Goal: Transaction & Acquisition: Obtain resource

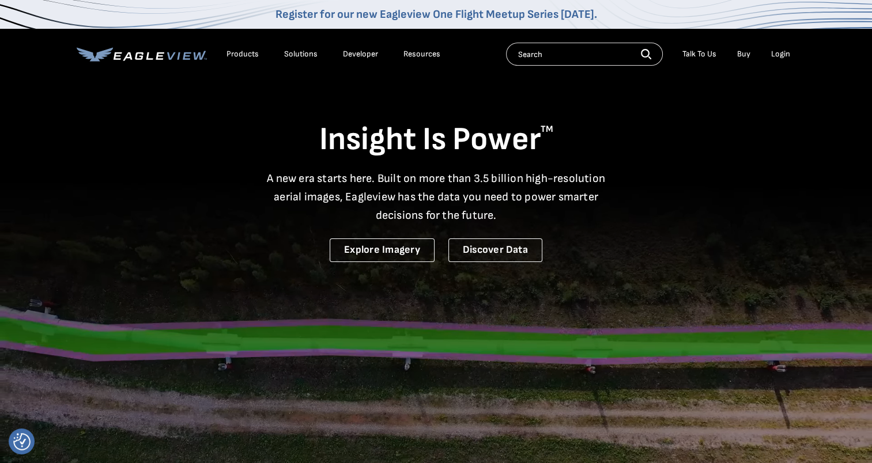
click at [779, 56] on div "Login" at bounding box center [780, 54] width 19 height 10
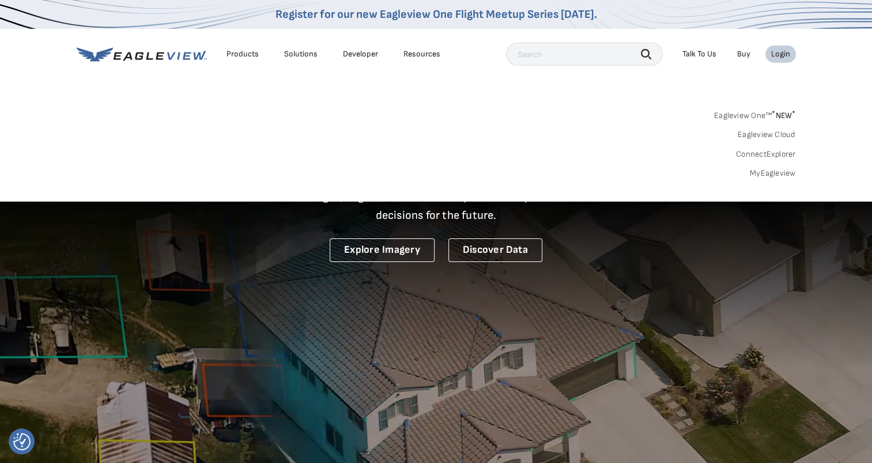
click at [780, 172] on link "MyEagleview" at bounding box center [772, 173] width 46 height 10
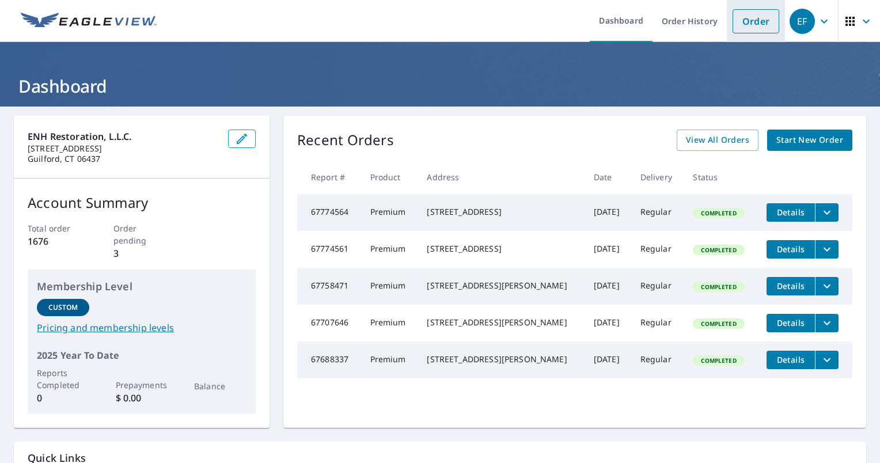
click at [742, 28] on link "Order" at bounding box center [756, 21] width 47 height 24
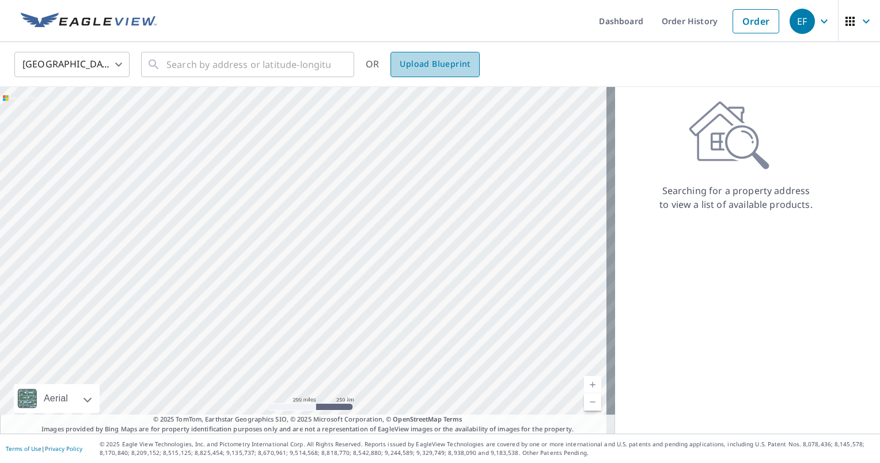
click at [446, 63] on span "Upload Blueprint" at bounding box center [435, 64] width 70 height 14
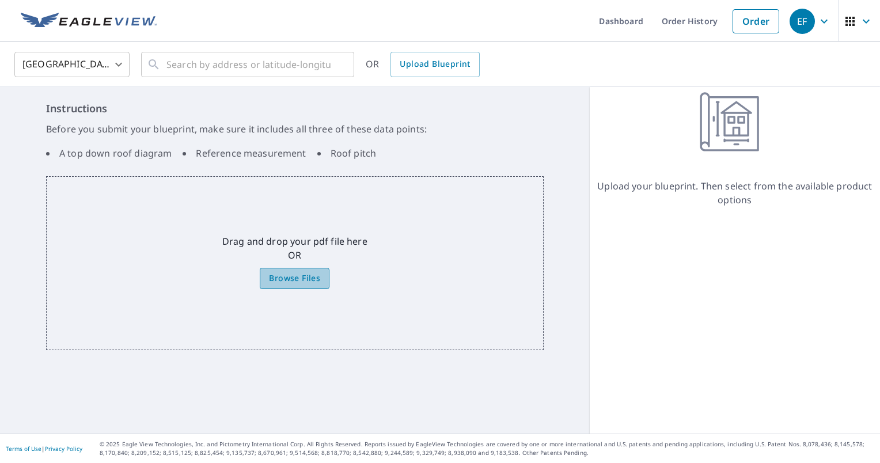
click at [309, 276] on span "Browse Files" at bounding box center [294, 278] width 51 height 14
click at [0, 0] on input "Browse Files" at bounding box center [0, 0] width 0 height 0
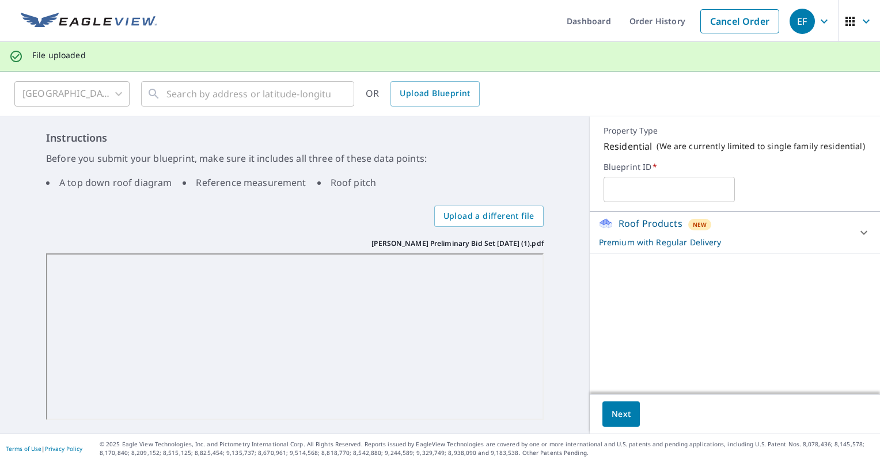
click at [624, 194] on input "text" at bounding box center [669, 189] width 131 height 32
type input "Judson"
click at [861, 233] on icon at bounding box center [864, 232] width 7 height 4
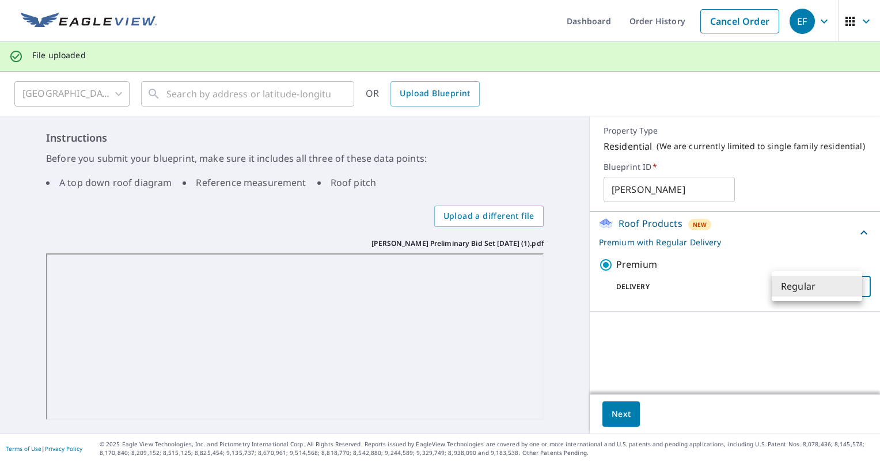
click at [783, 286] on body "EF EF Dashboard Order History Cancel Order EF File uploaded United States US ​ …" at bounding box center [440, 231] width 880 height 463
click at [618, 419] on div at bounding box center [440, 231] width 880 height 463
click at [614, 414] on span "Next" at bounding box center [622, 414] width 20 height 14
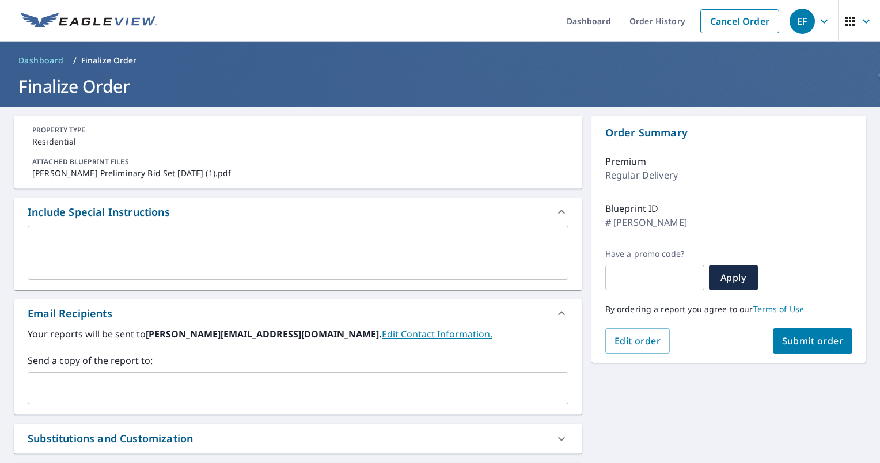
click at [782, 339] on span "Submit order" at bounding box center [813, 341] width 62 height 13
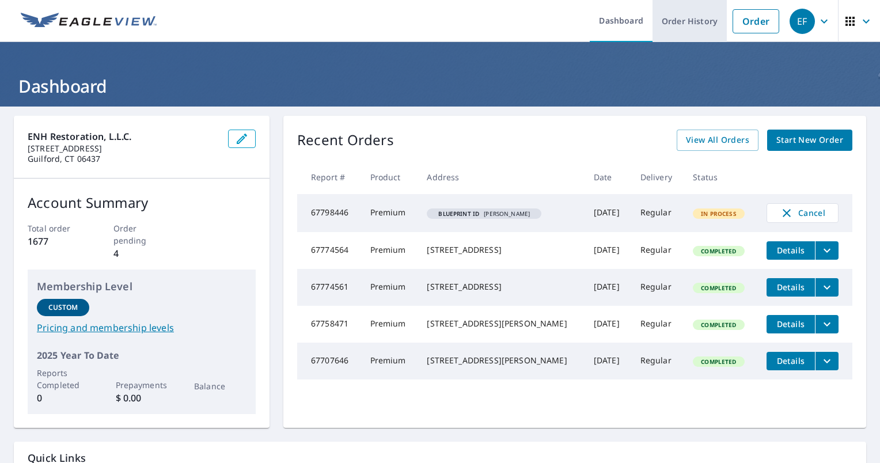
click at [682, 30] on link "Order History" at bounding box center [690, 21] width 74 height 42
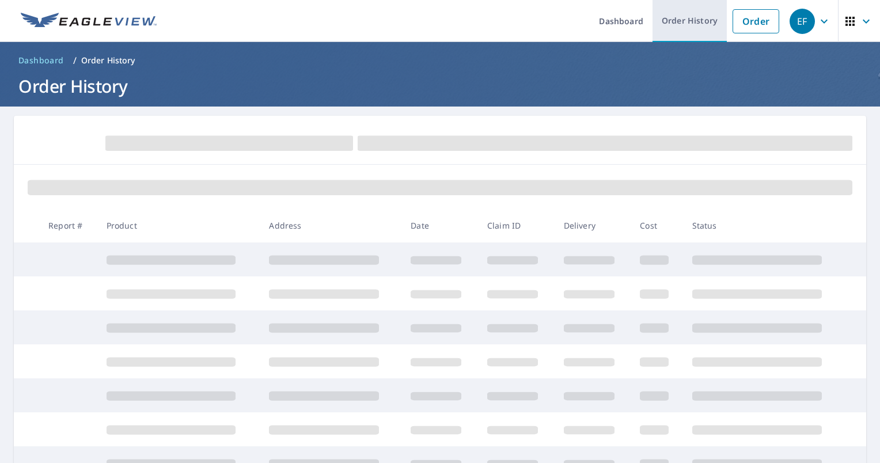
click at [675, 29] on link "Order History" at bounding box center [690, 21] width 74 height 42
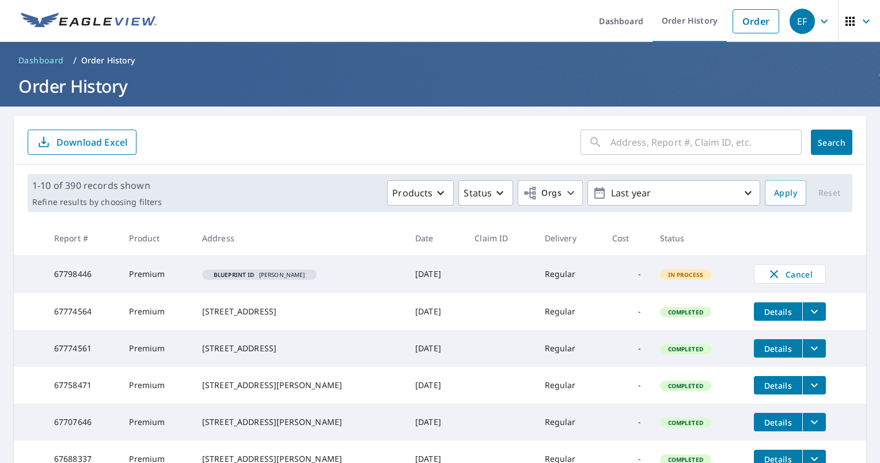
click at [626, 147] on input "text" at bounding box center [706, 142] width 191 height 32
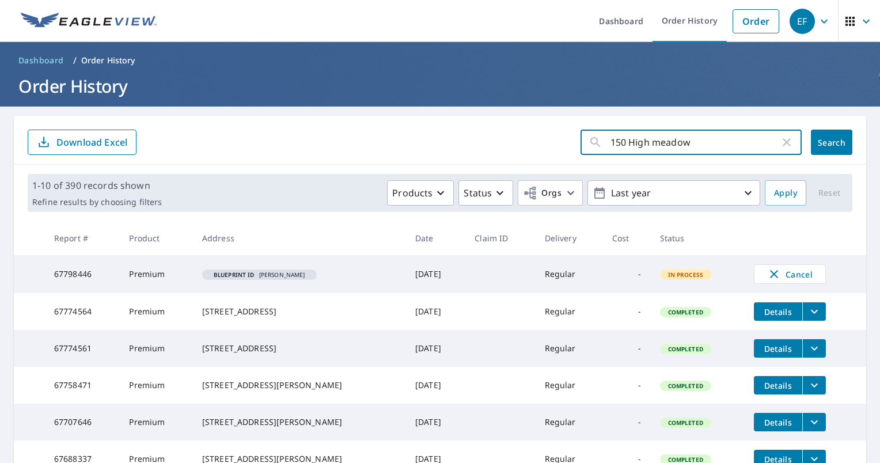
type input "150 High meadow"
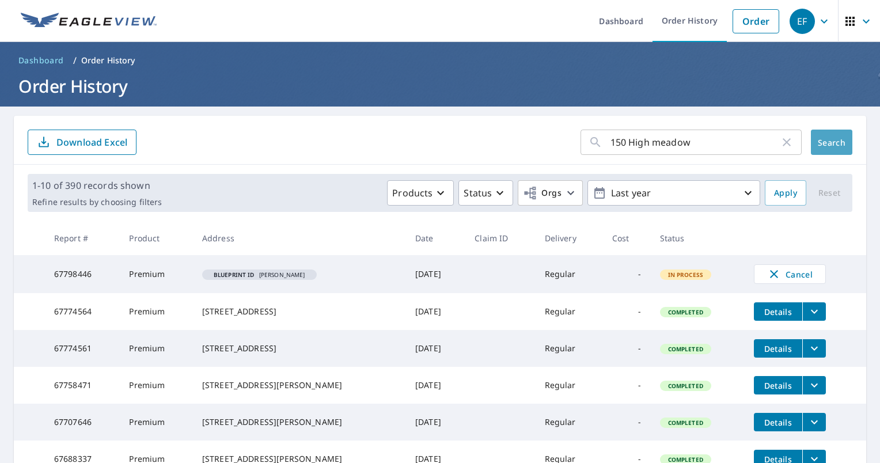
click at [815, 150] on button "Search" at bounding box center [831, 142] width 41 height 25
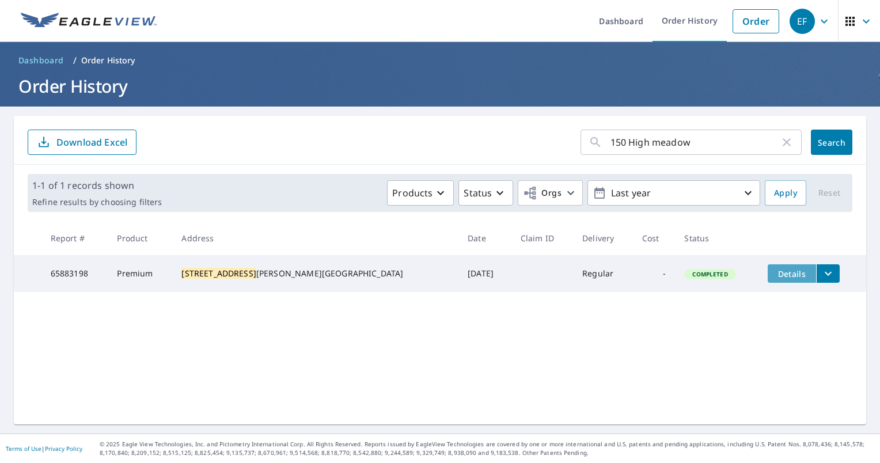
click at [779, 277] on span "Details" at bounding box center [792, 273] width 35 height 11
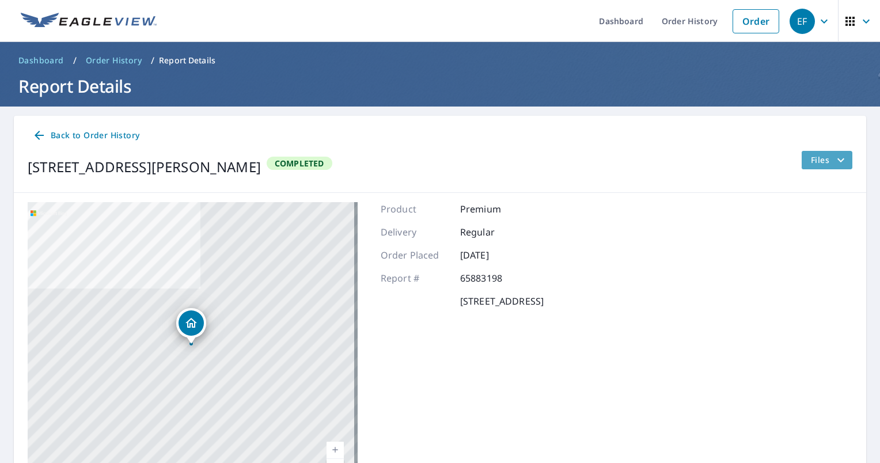
click at [834, 159] on icon "filesDropdownBtn-65883198" at bounding box center [841, 160] width 14 height 14
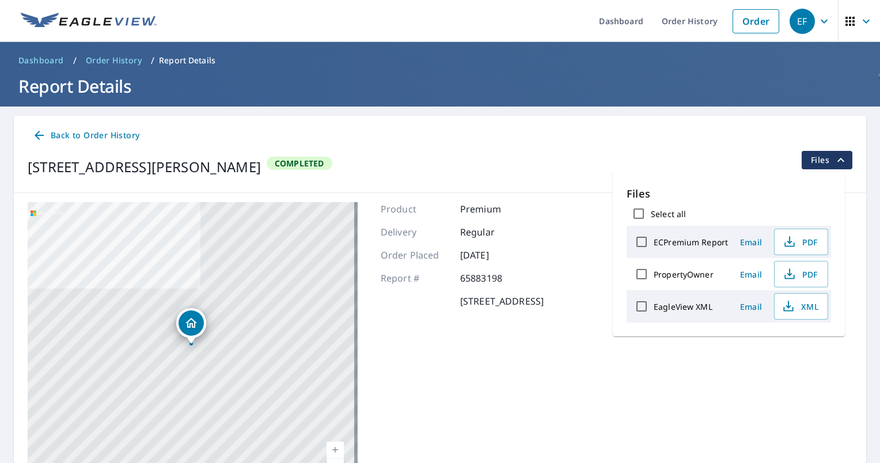
click at [692, 244] on label "ECPremium Report" at bounding box center [691, 242] width 74 height 11
click at [654, 244] on input "ECPremium Report" at bounding box center [642, 242] width 24 height 24
checkbox input "true"
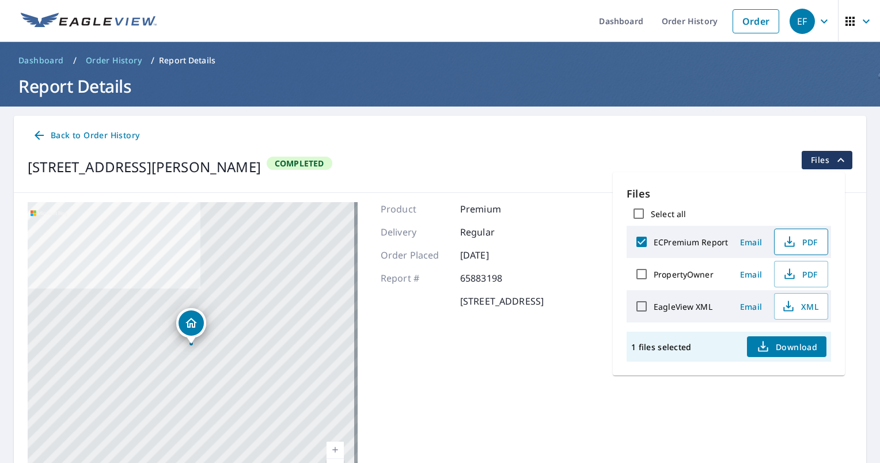
click at [794, 236] on icon "button" at bounding box center [790, 242] width 14 height 14
